Goal: Find specific page/section: Find specific page/section

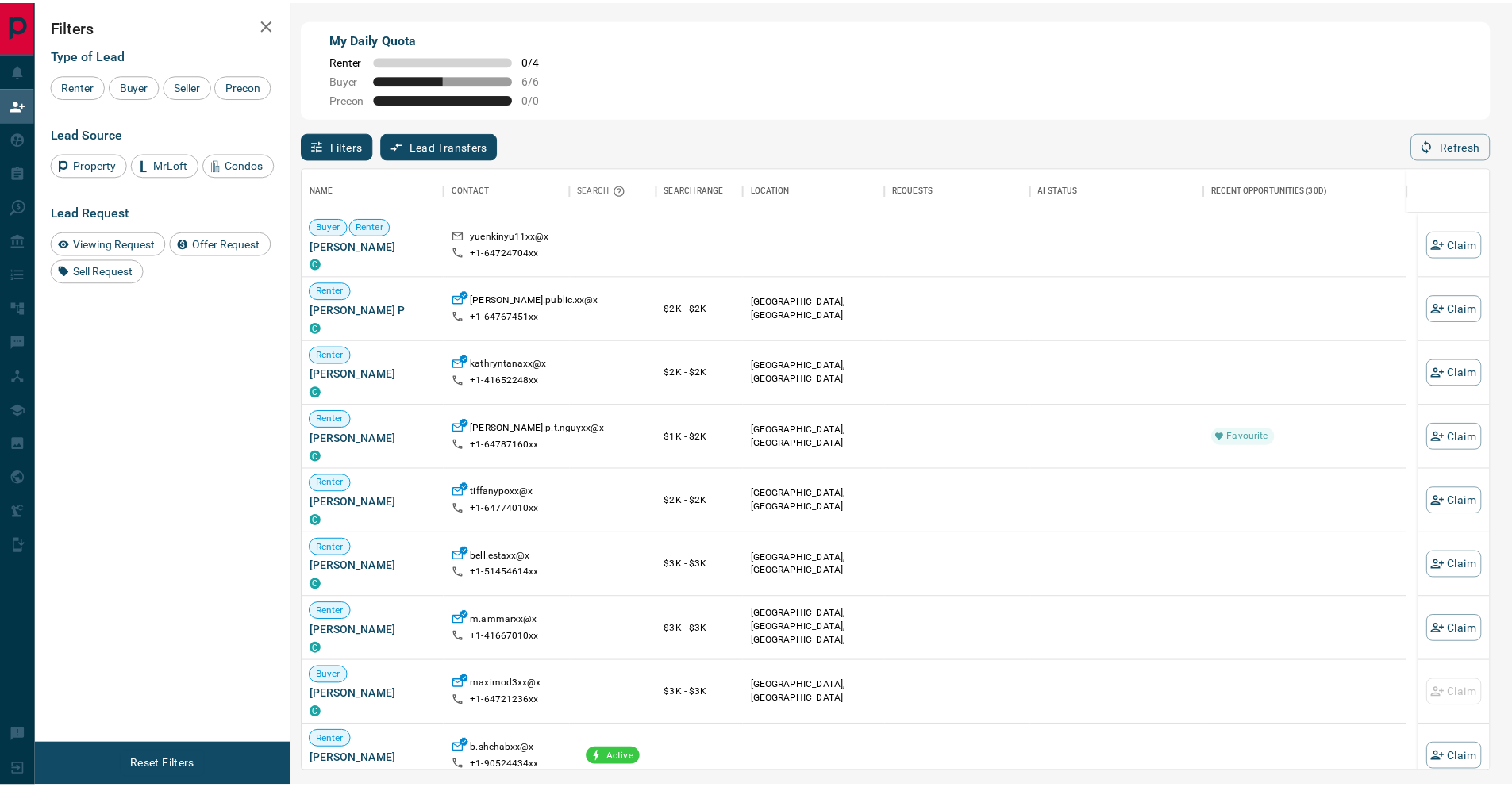
scroll to position [592, 1185]
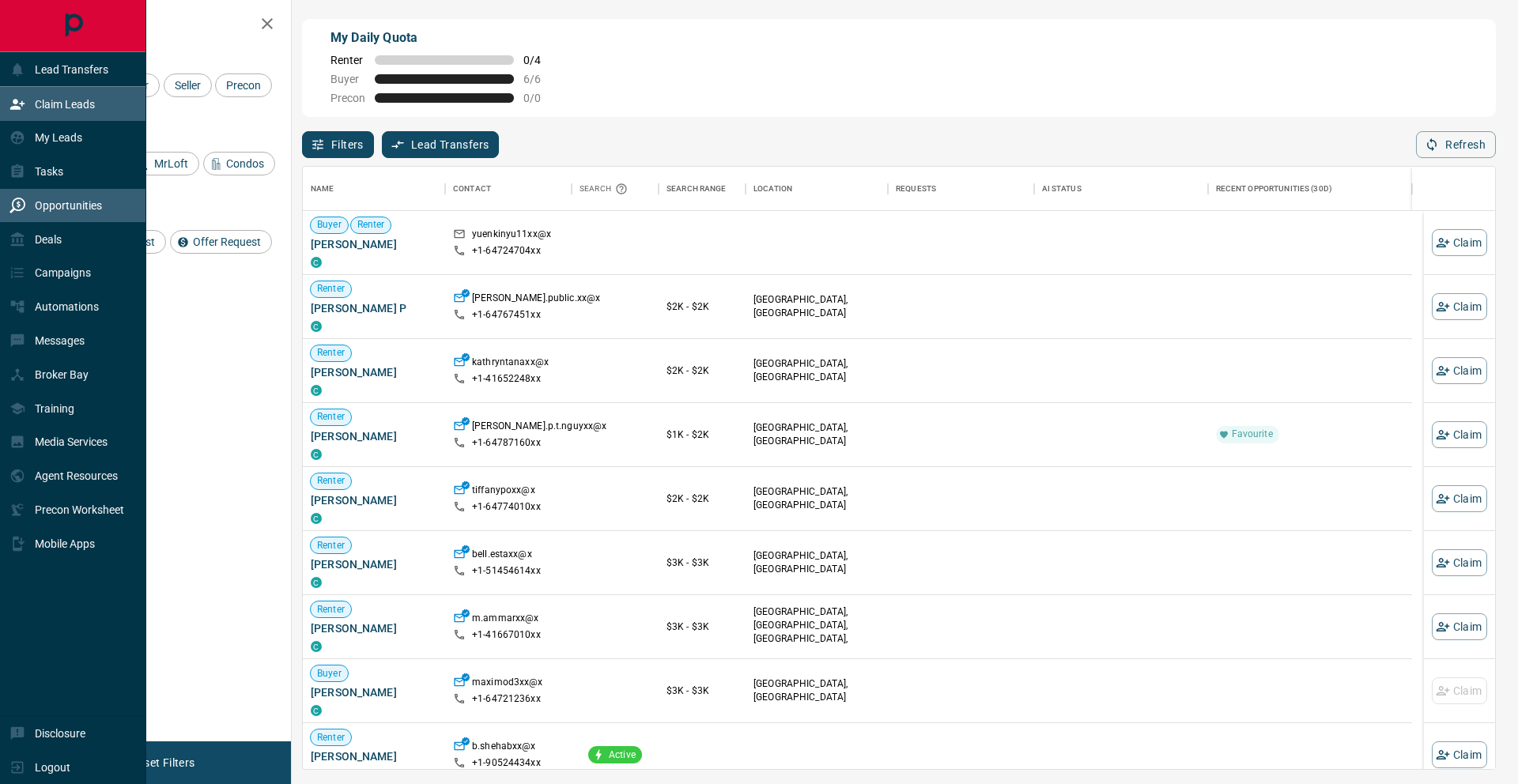
click at [4, 215] on div "Opportunities" at bounding box center [73, 206] width 147 height 34
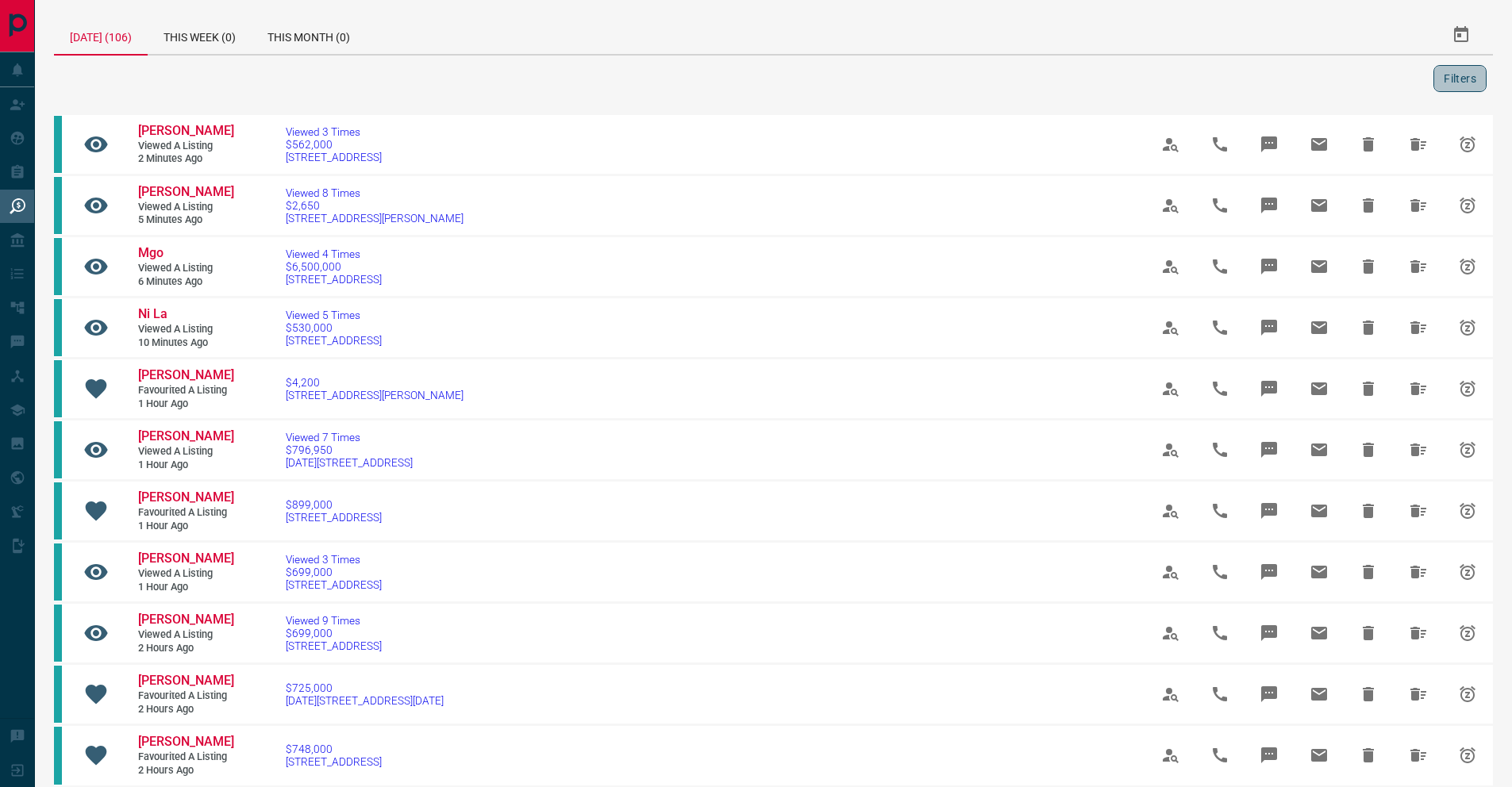
click at [1088, 85] on button "Filters" at bounding box center [1460, 79] width 54 height 27
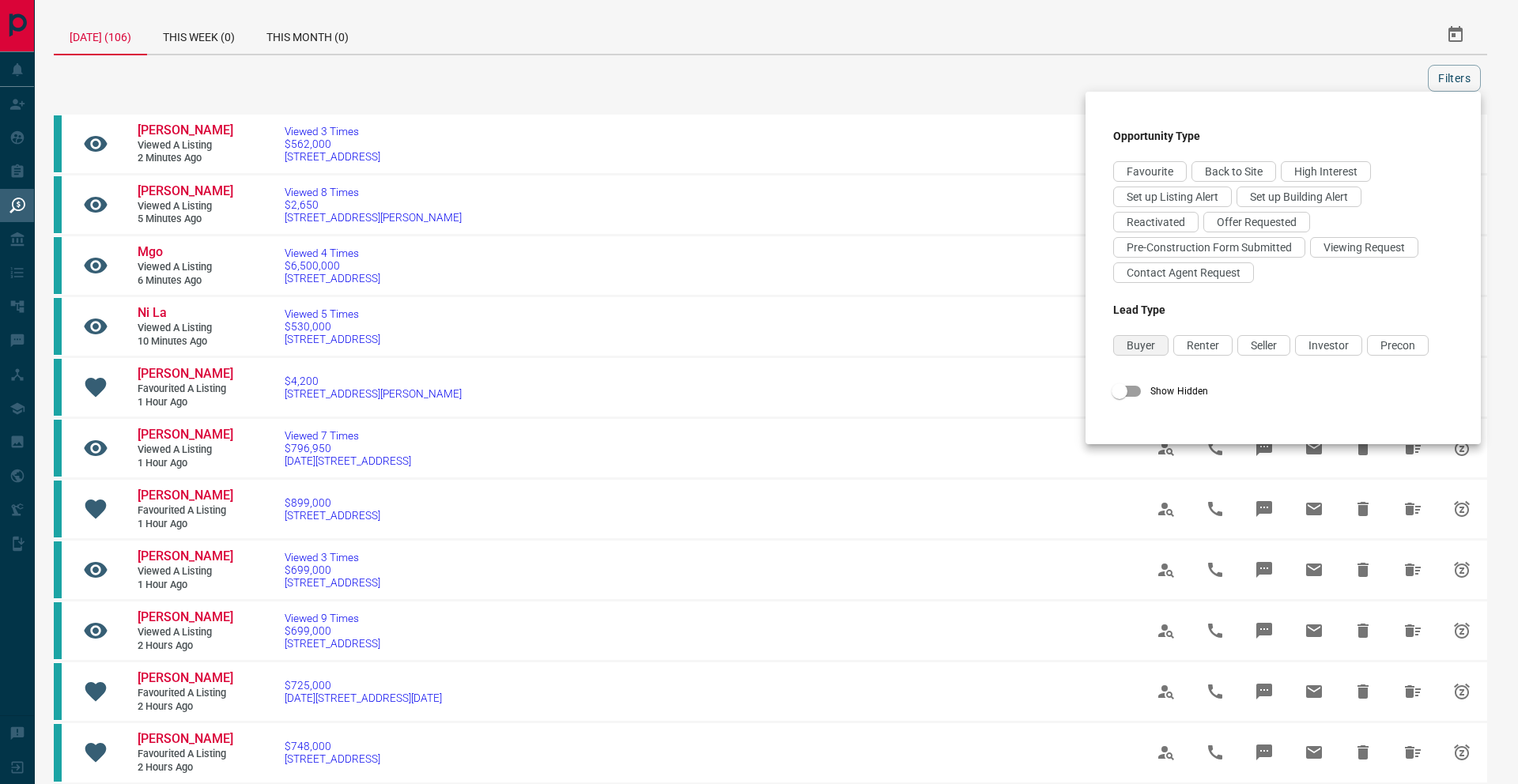
click at [1084, 342] on div "Buyer" at bounding box center [1141, 345] width 55 height 21
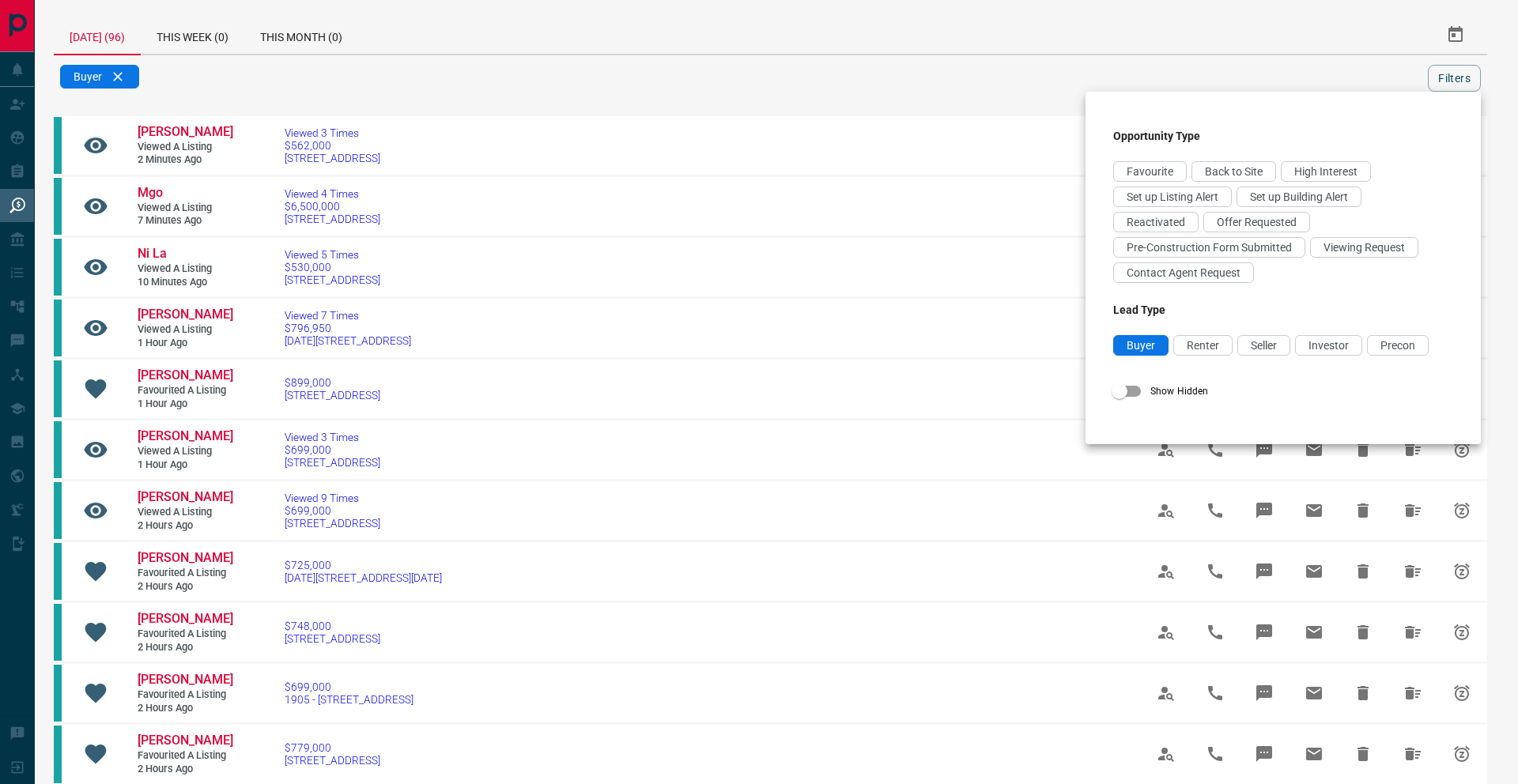
click at [1035, 78] on div at bounding box center [759, 392] width 1518 height 784
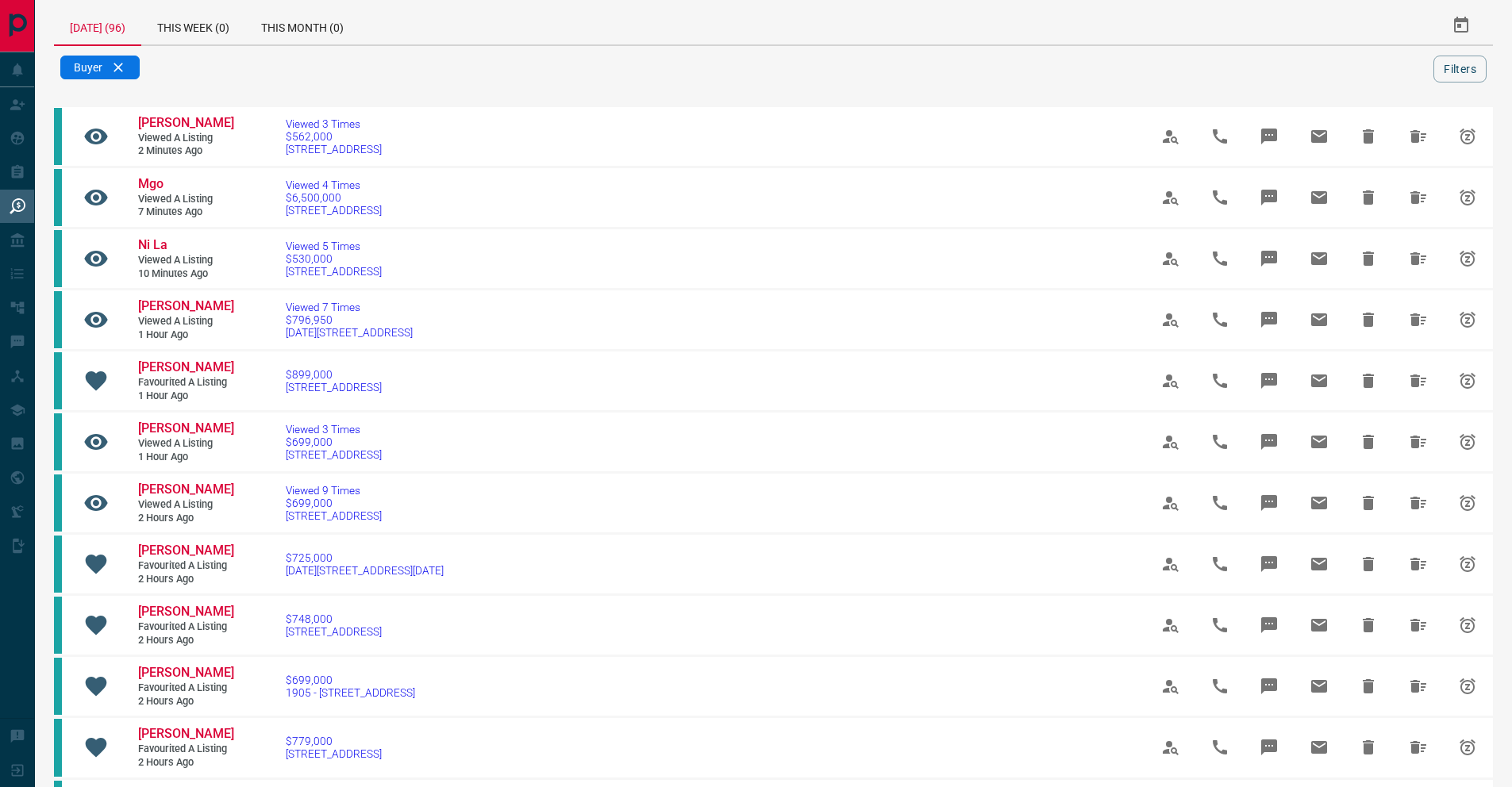
scroll to position [15, 0]
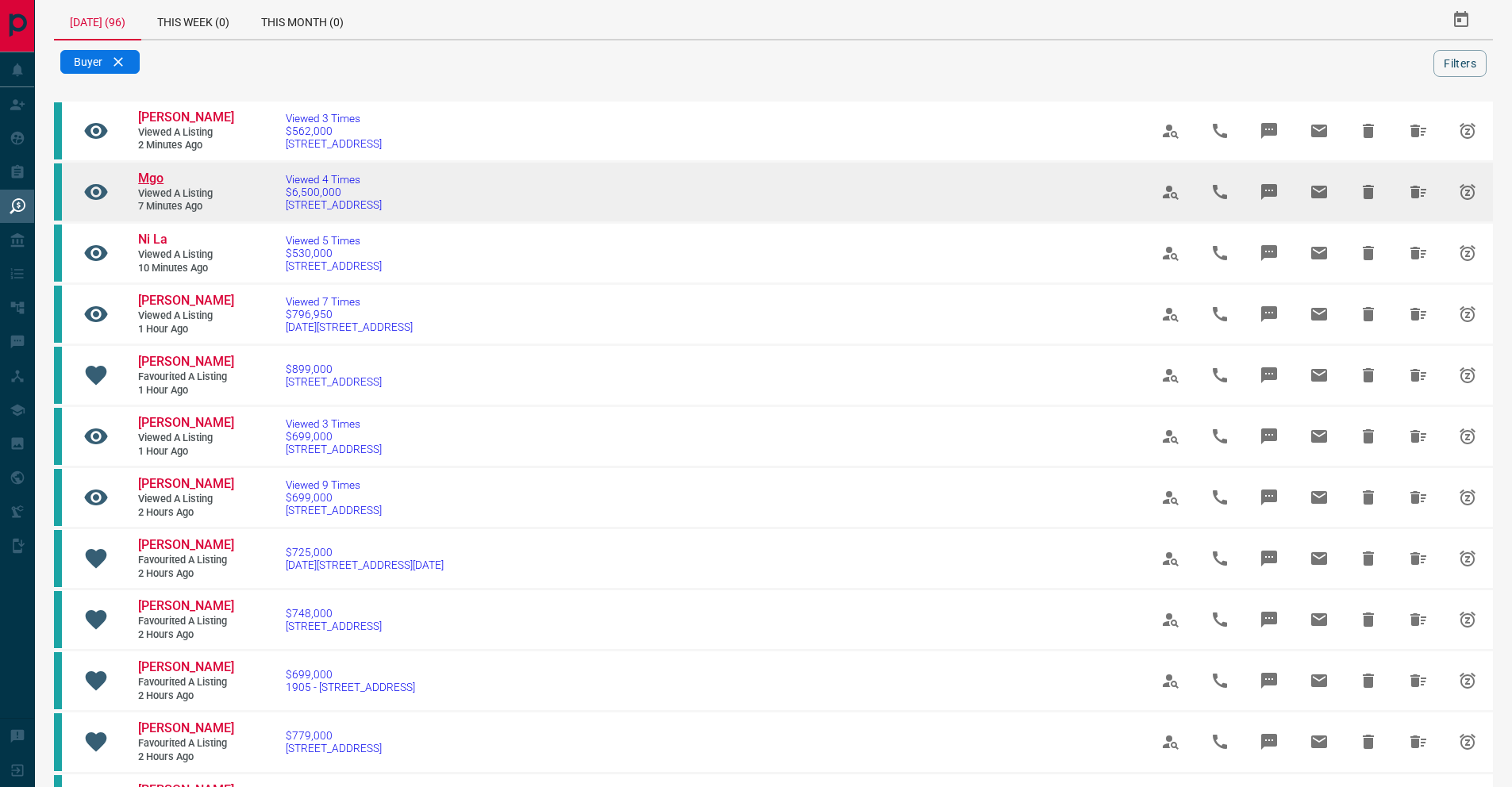
click at [158, 181] on span "Mgo" at bounding box center [151, 178] width 25 height 15
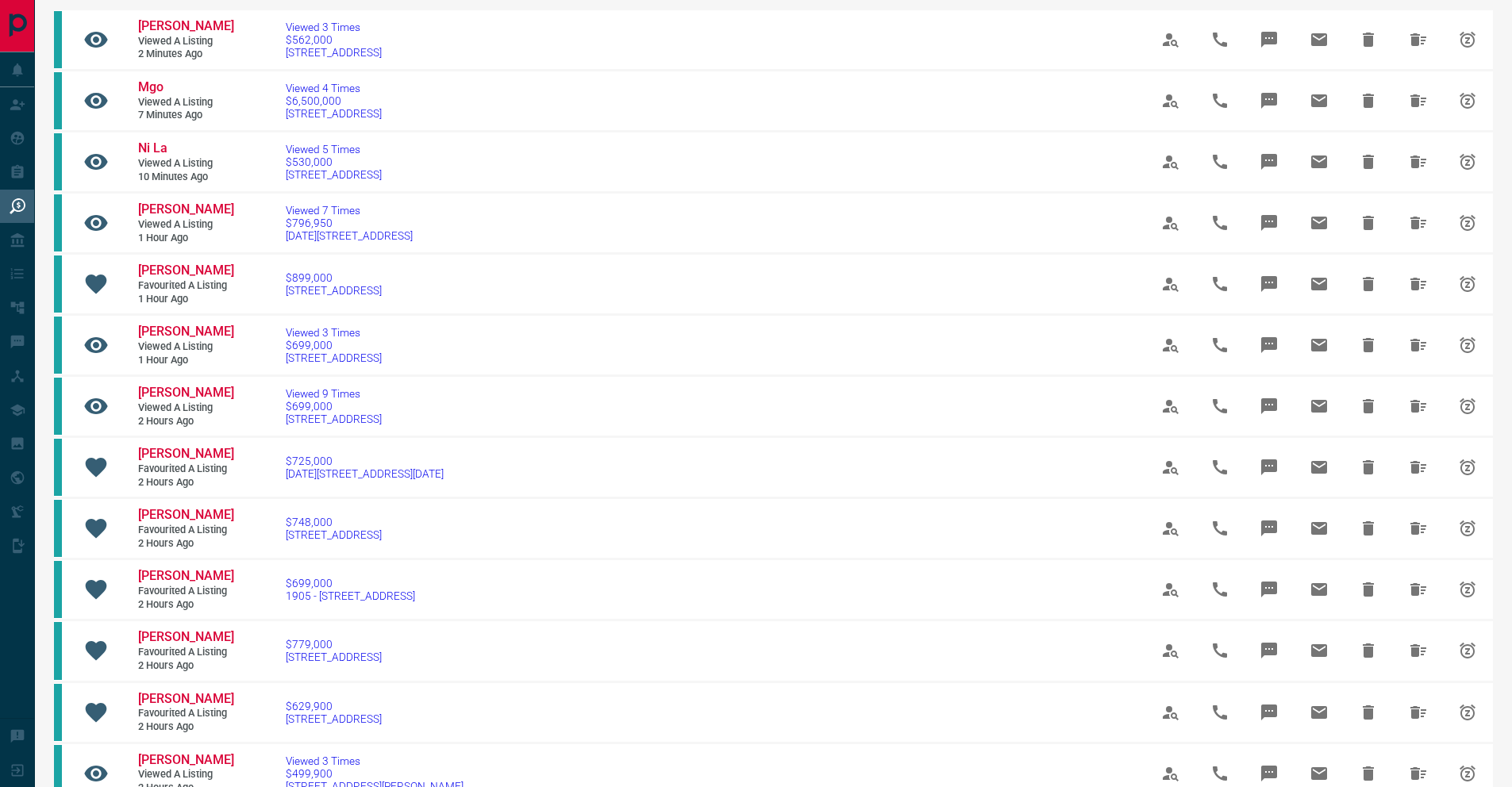
scroll to position [107, 0]
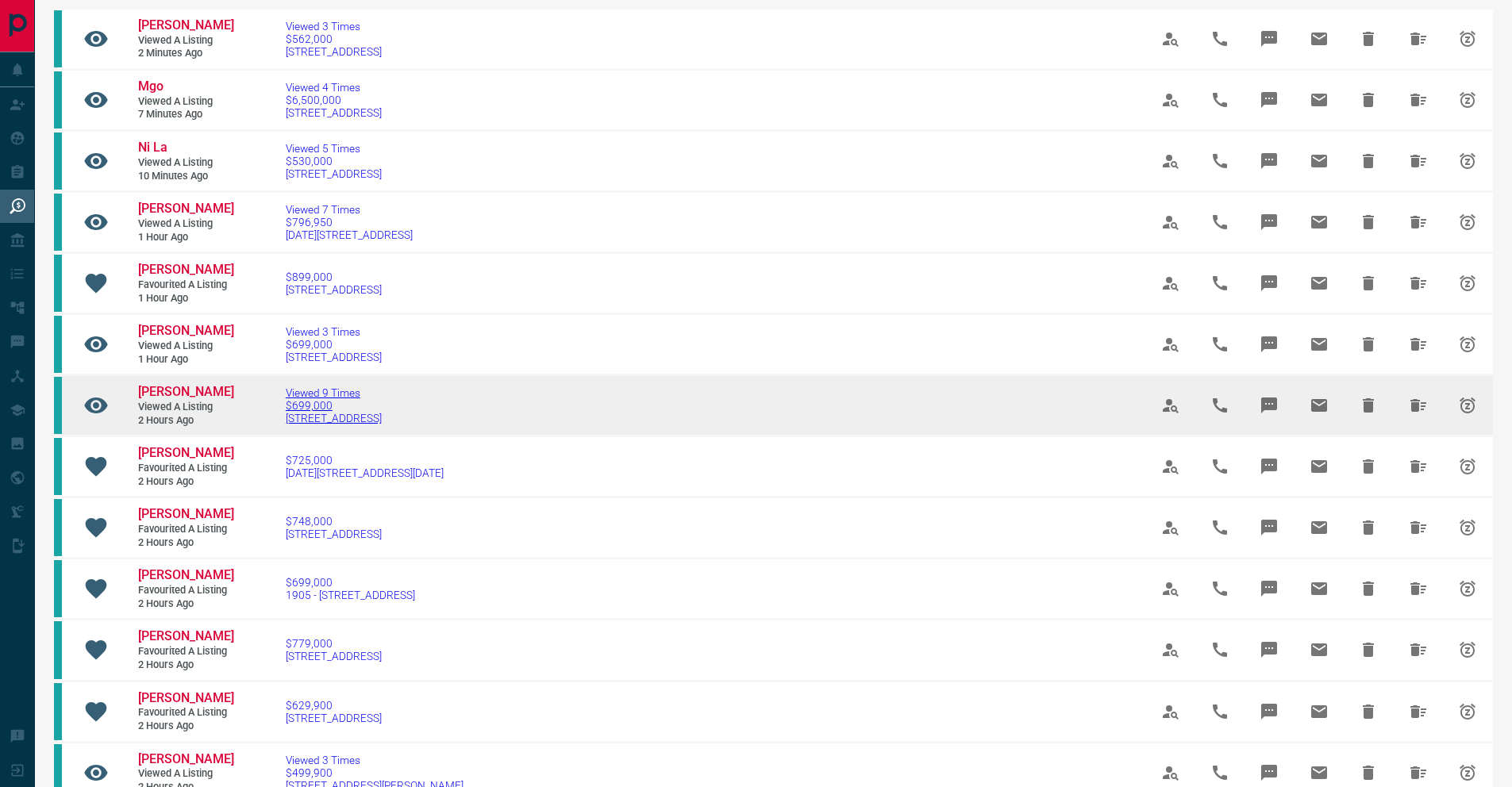
click at [316, 392] on span "Viewed 9 Times" at bounding box center [334, 392] width 96 height 13
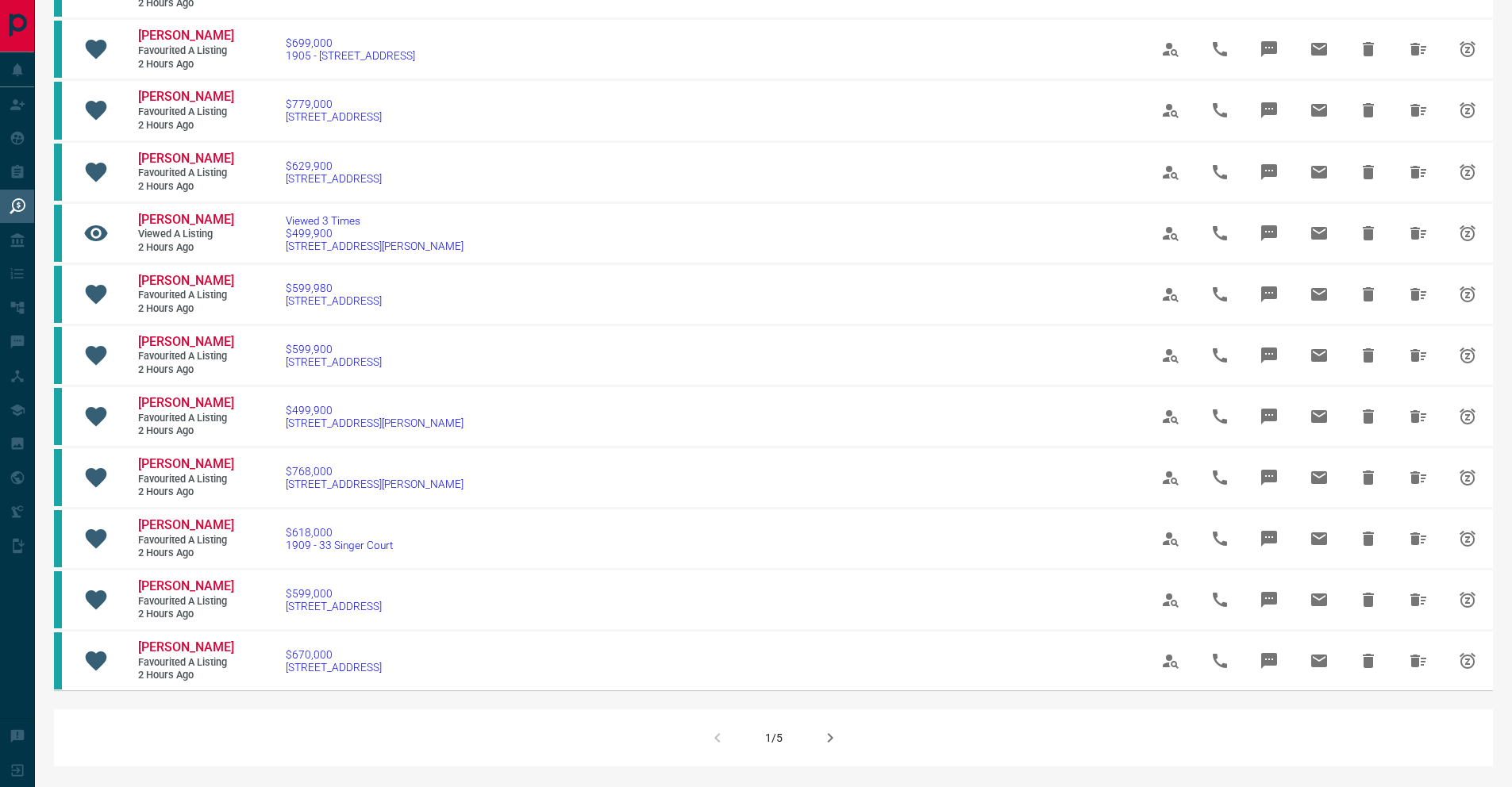
scroll to position [647, 0]
click at [826, 611] on icon "button" at bounding box center [830, 737] width 19 height 19
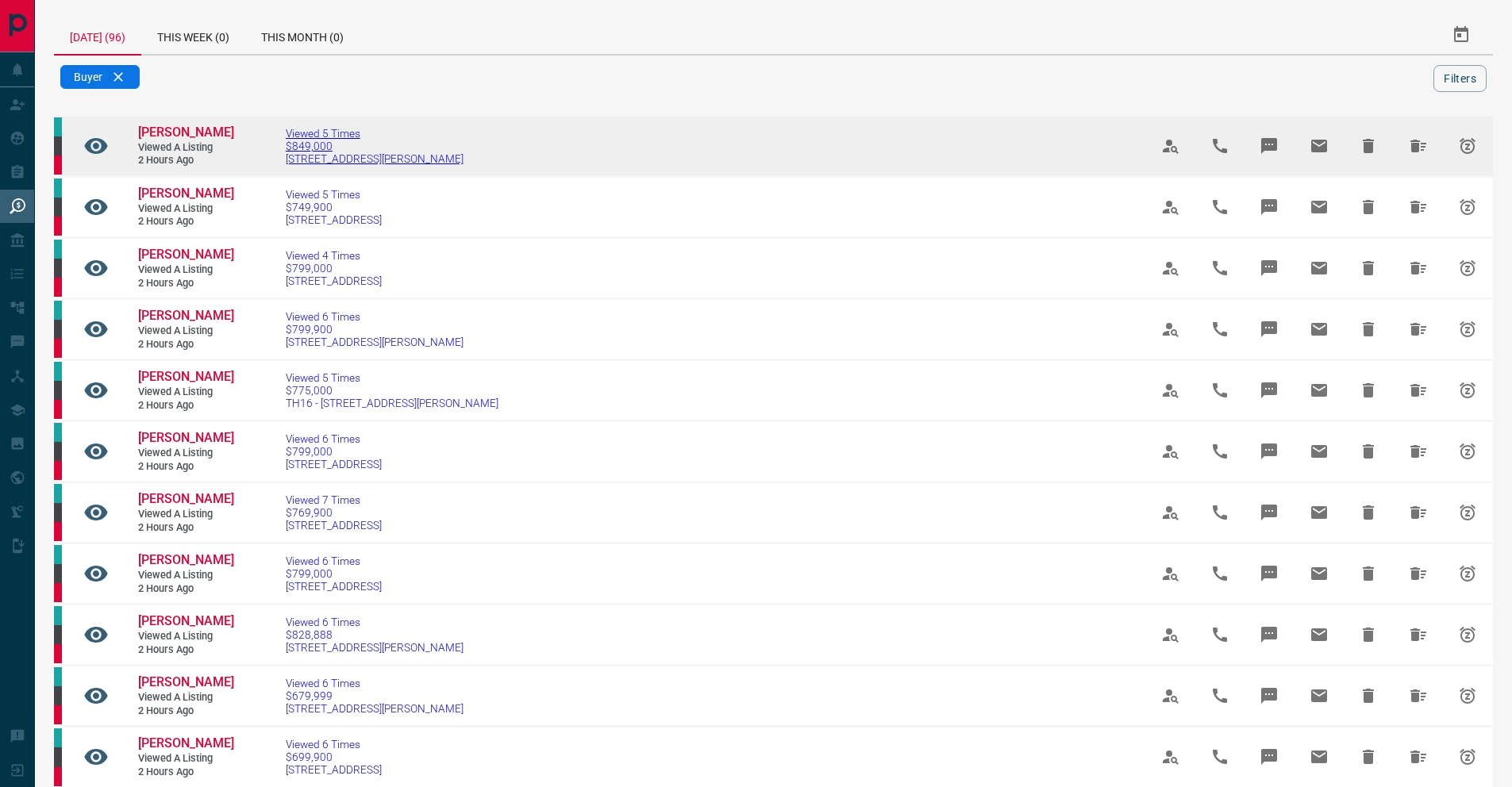
click at [340, 164] on span "[STREET_ADDRESS][PERSON_NAME]" at bounding box center [375, 158] width 178 height 13
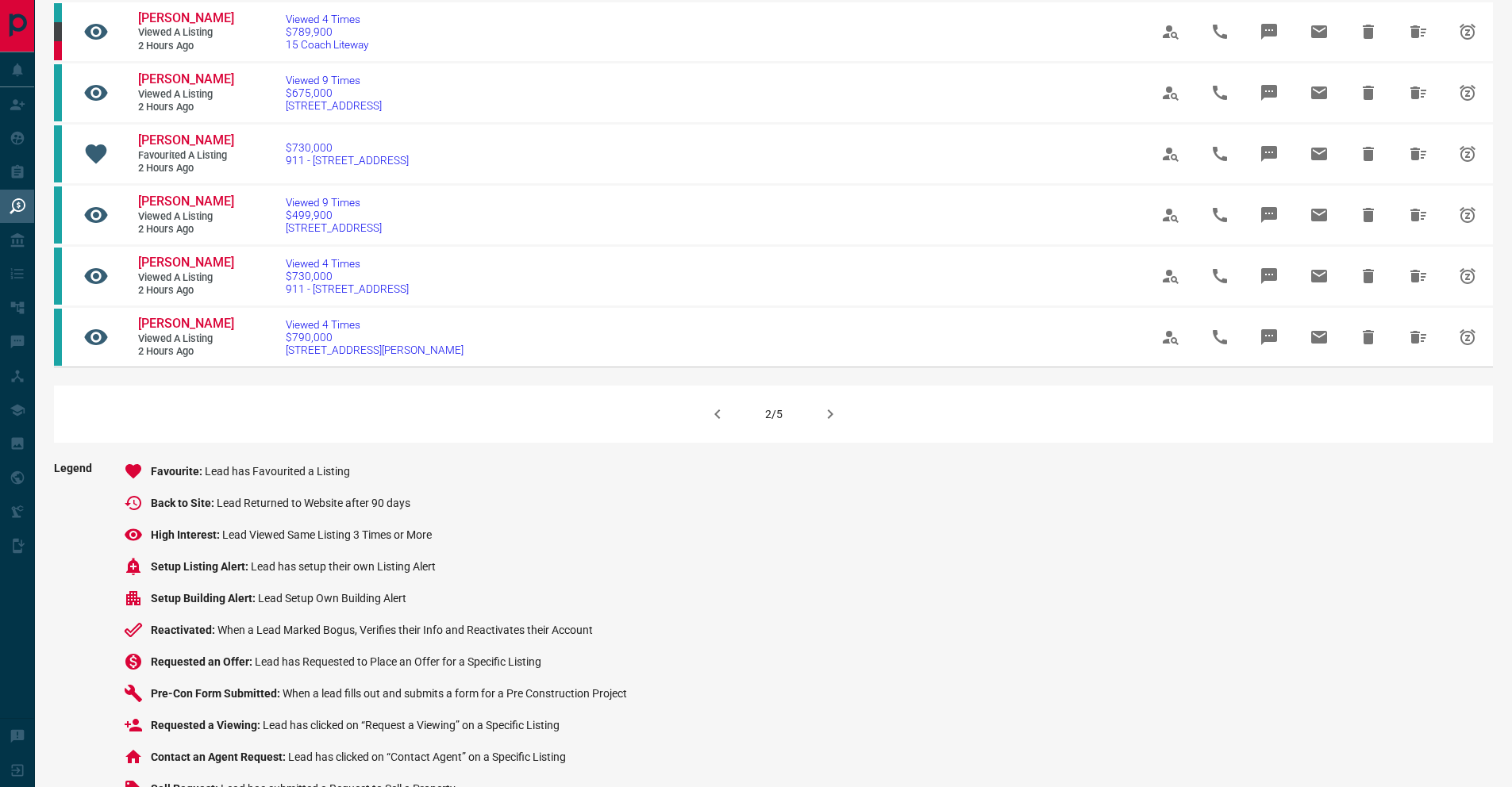
scroll to position [973, 0]
click at [818, 431] on button "button" at bounding box center [831, 412] width 38 height 38
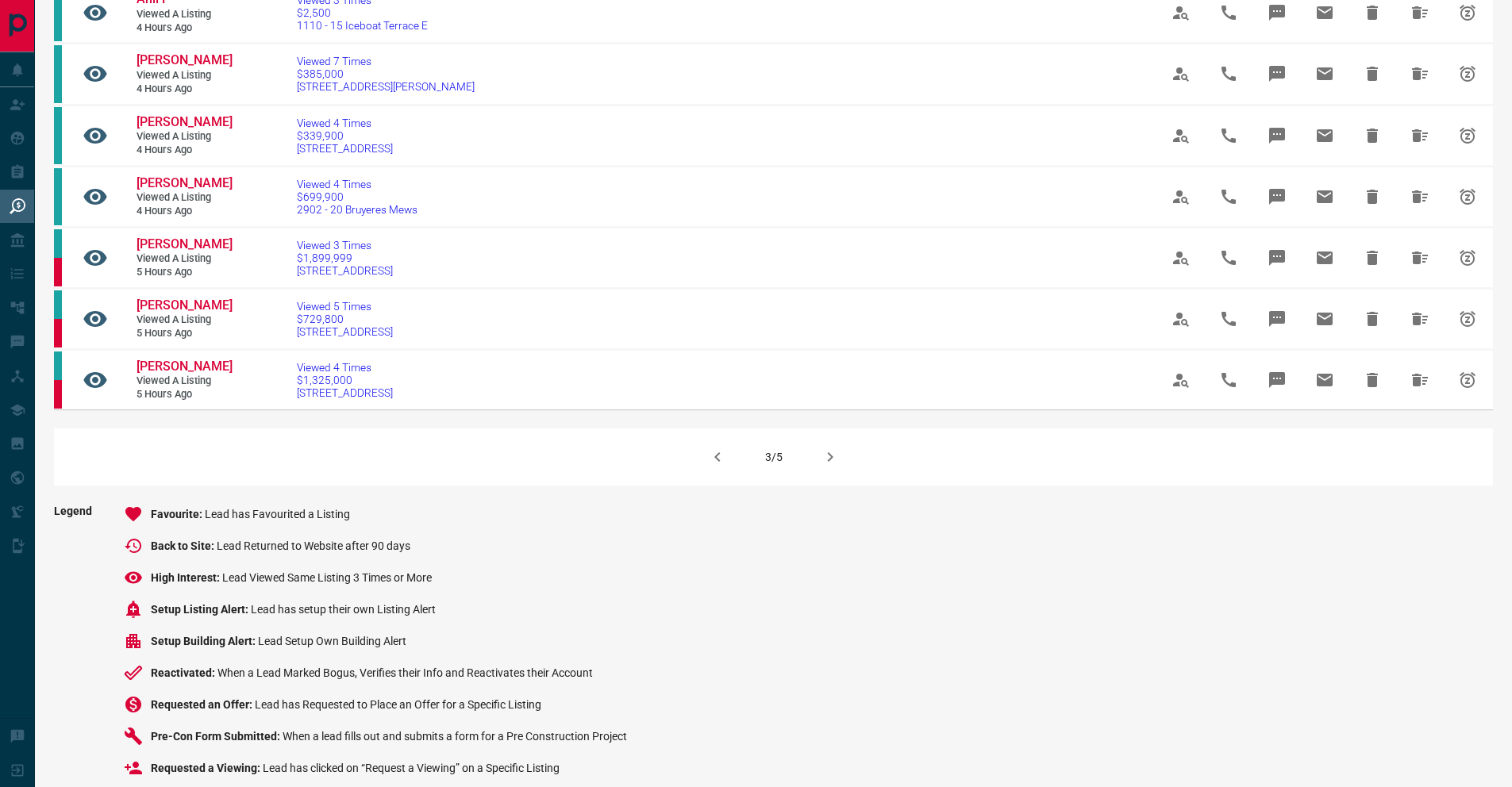
scroll to position [938, 0]
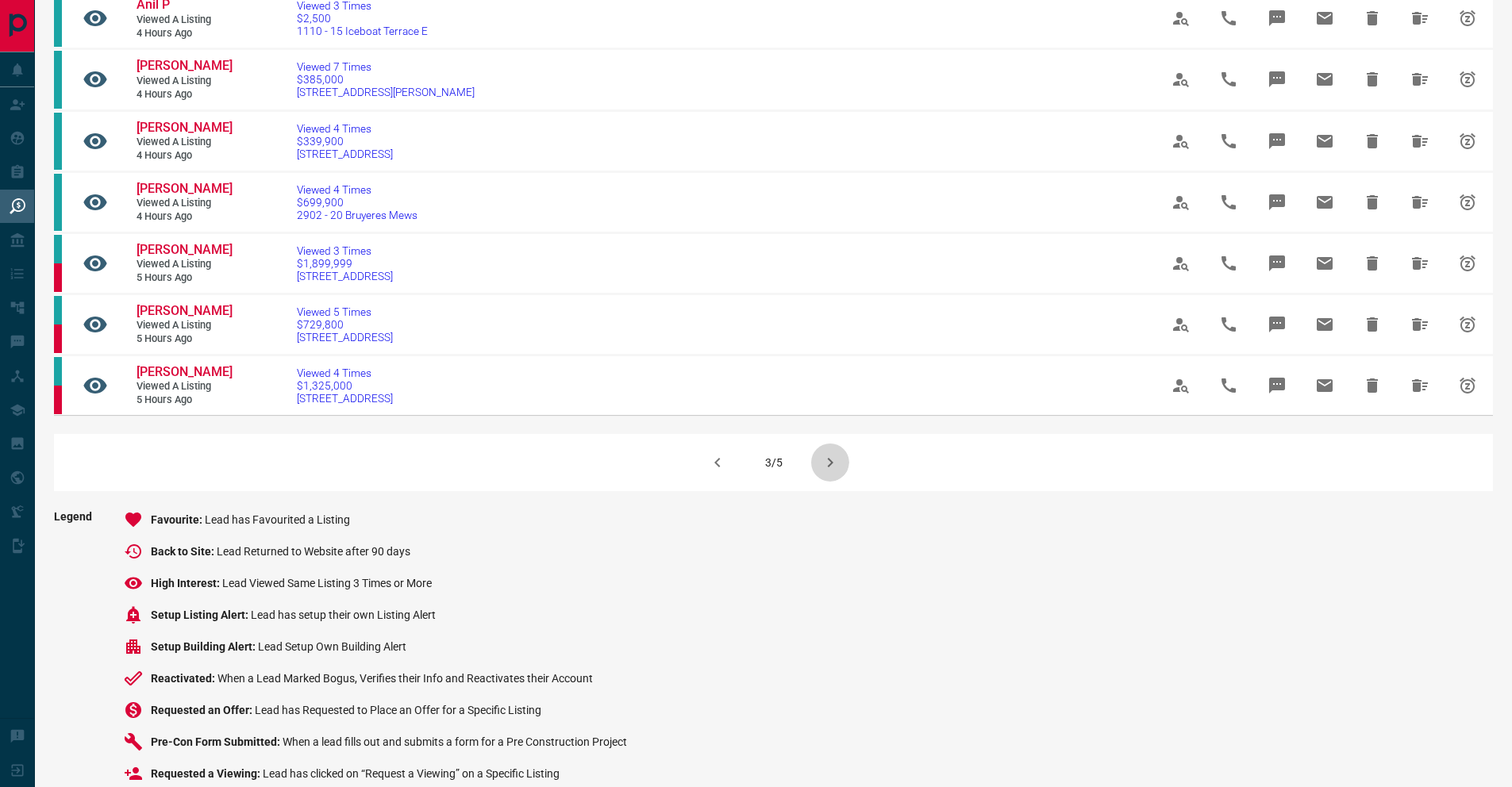
click at [827, 472] on icon "button" at bounding box center [830, 462] width 19 height 19
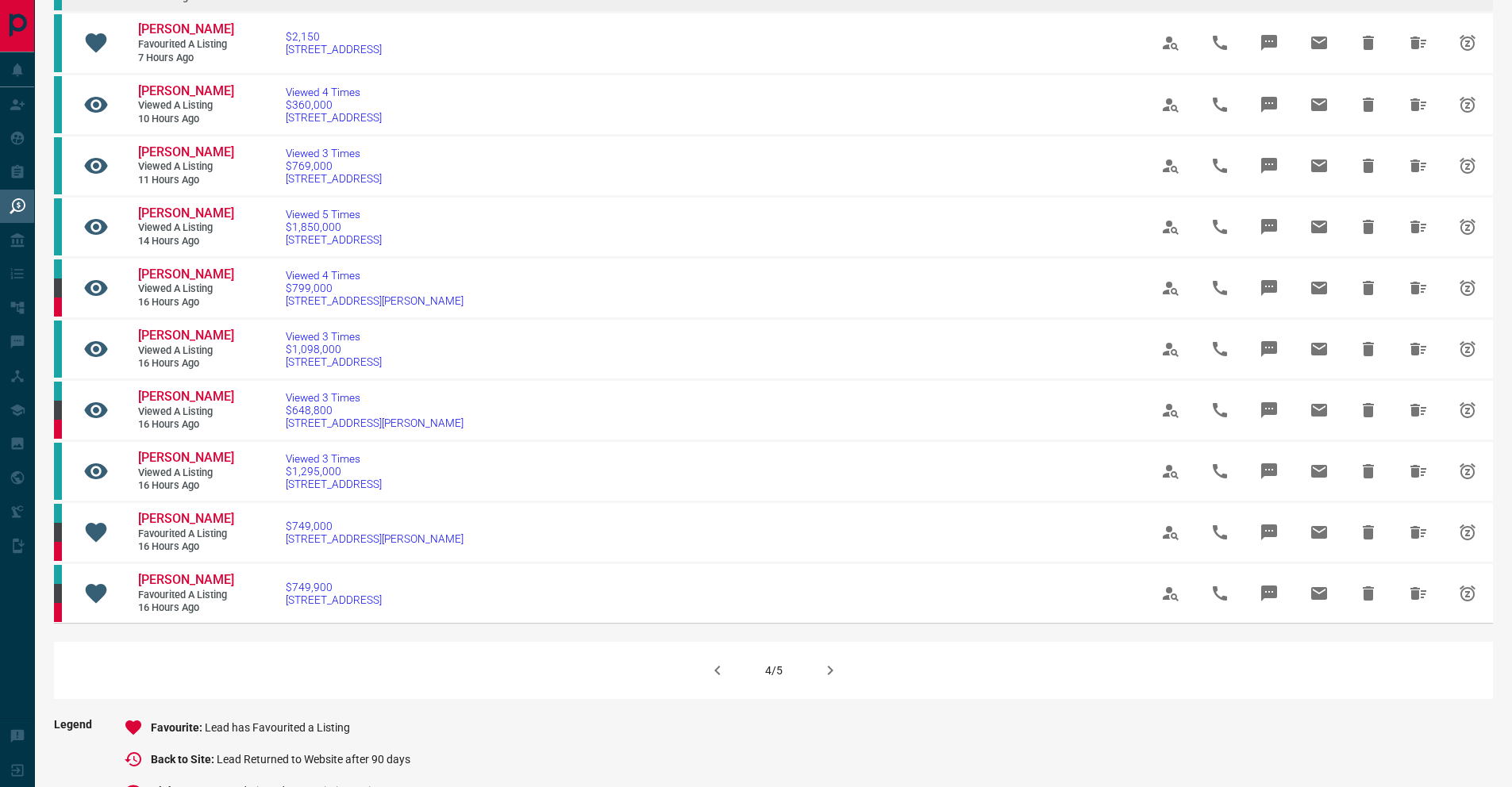
scroll to position [1081, 0]
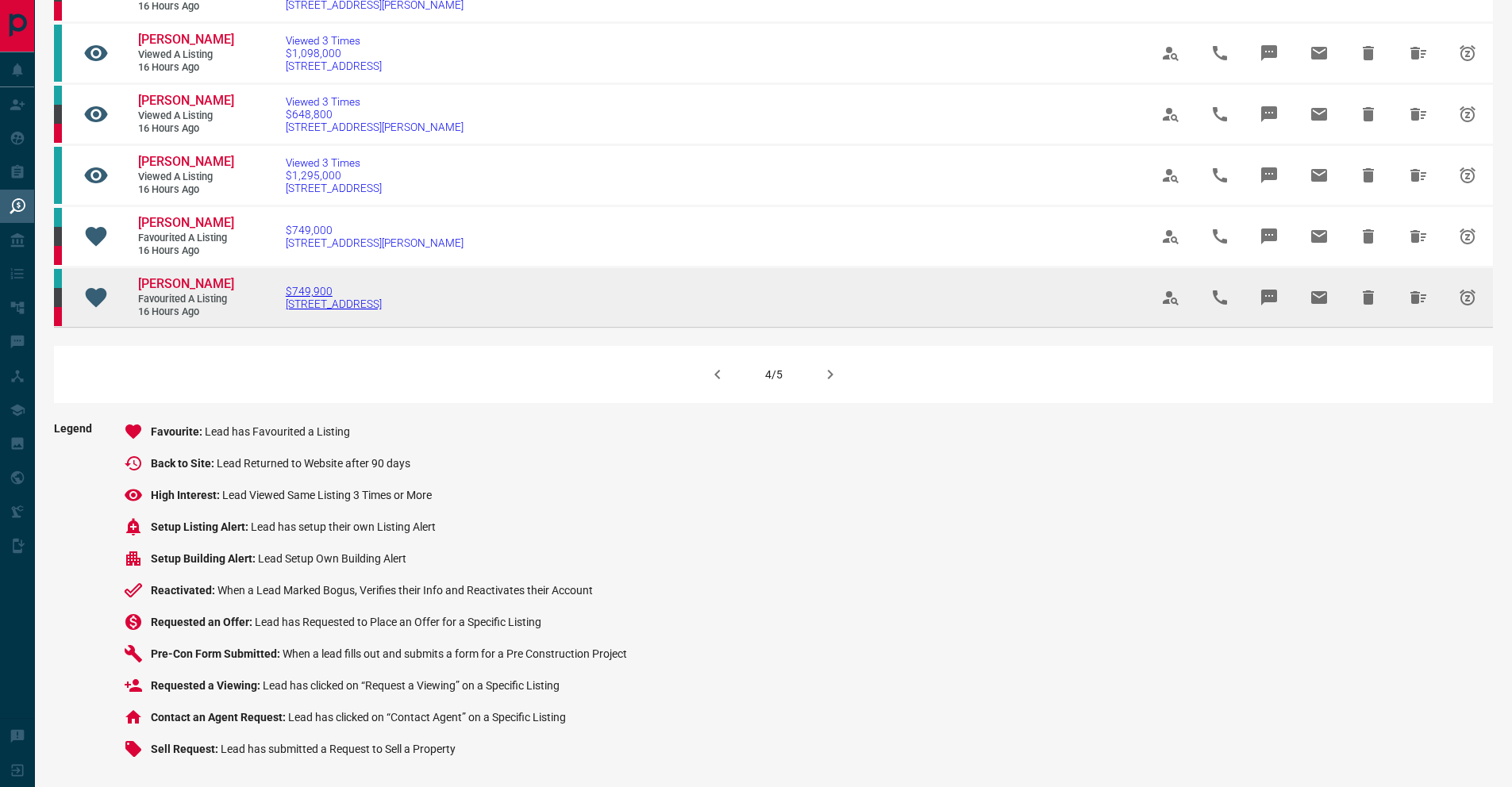
click at [335, 289] on span "$749,900" at bounding box center [334, 291] width 96 height 13
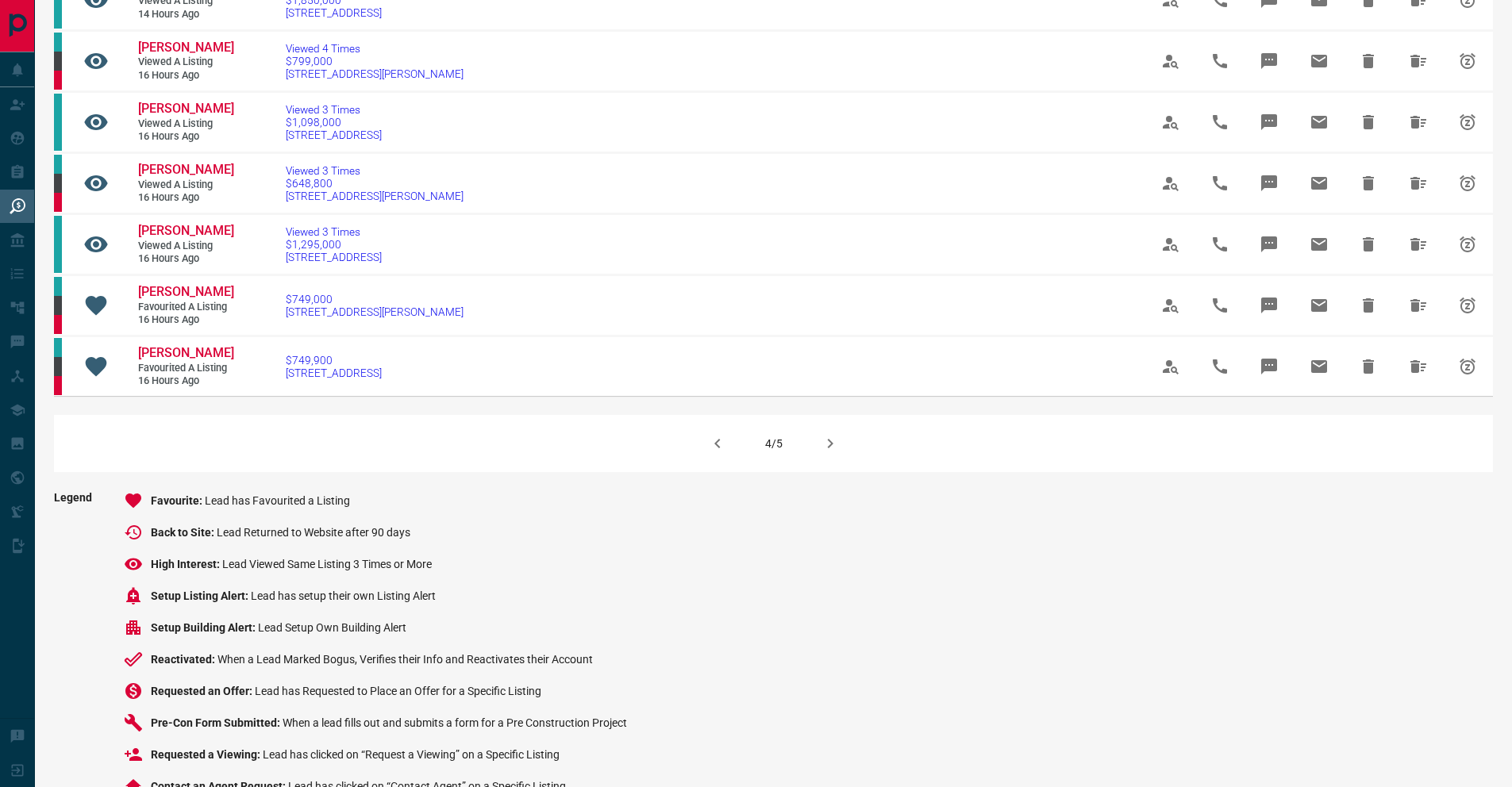
scroll to position [948, 0]
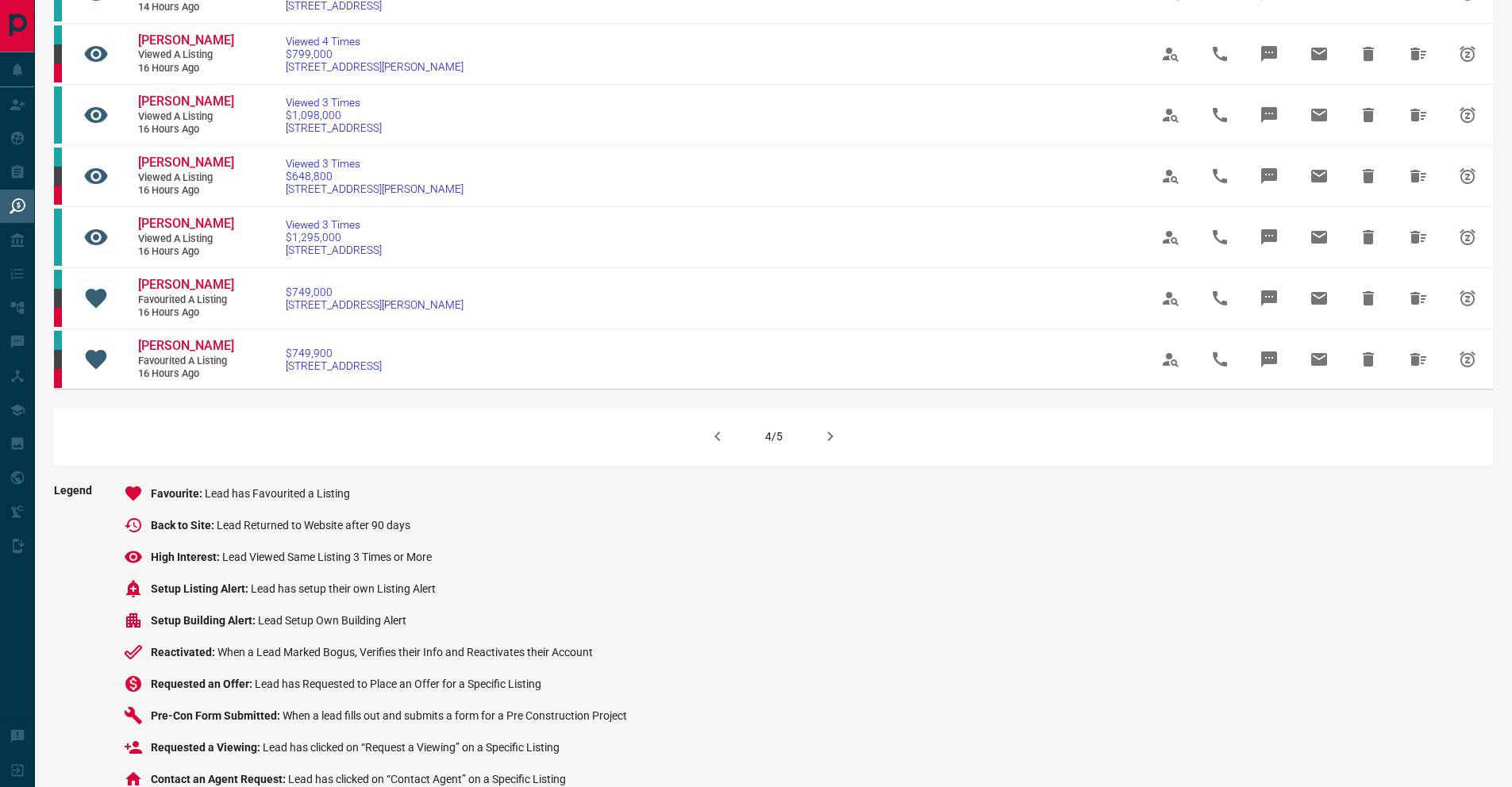
click at [823, 446] on icon "button" at bounding box center [830, 436] width 19 height 19
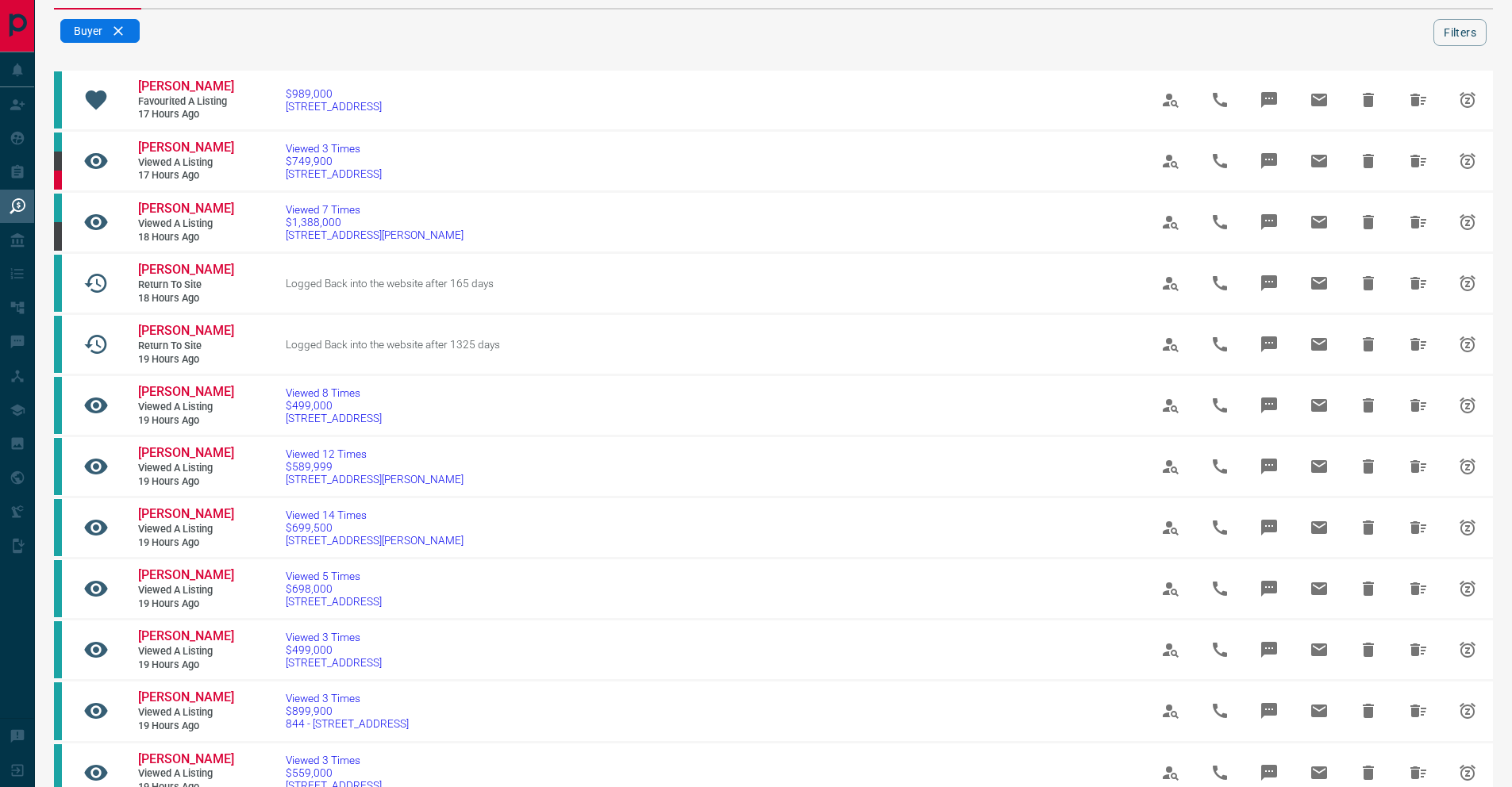
scroll to position [0, 0]
